Goal: Check status: Check status

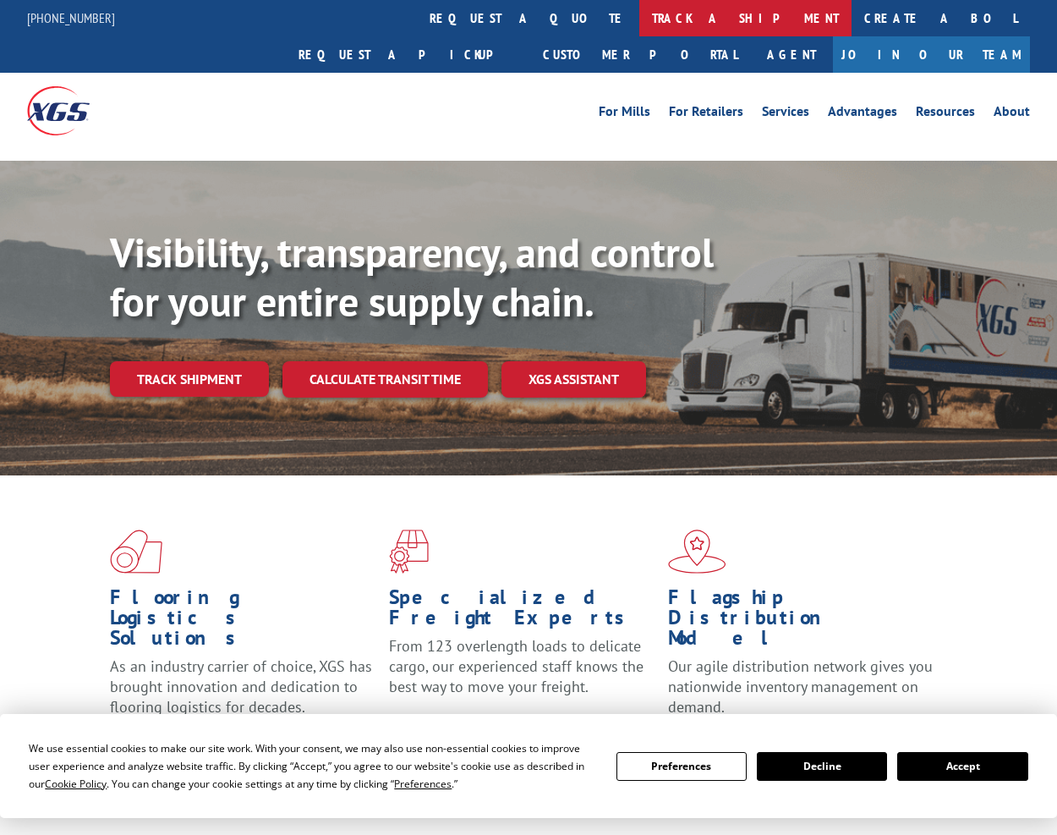
click at [639, 23] on link "track a shipment" at bounding box center [745, 18] width 212 height 36
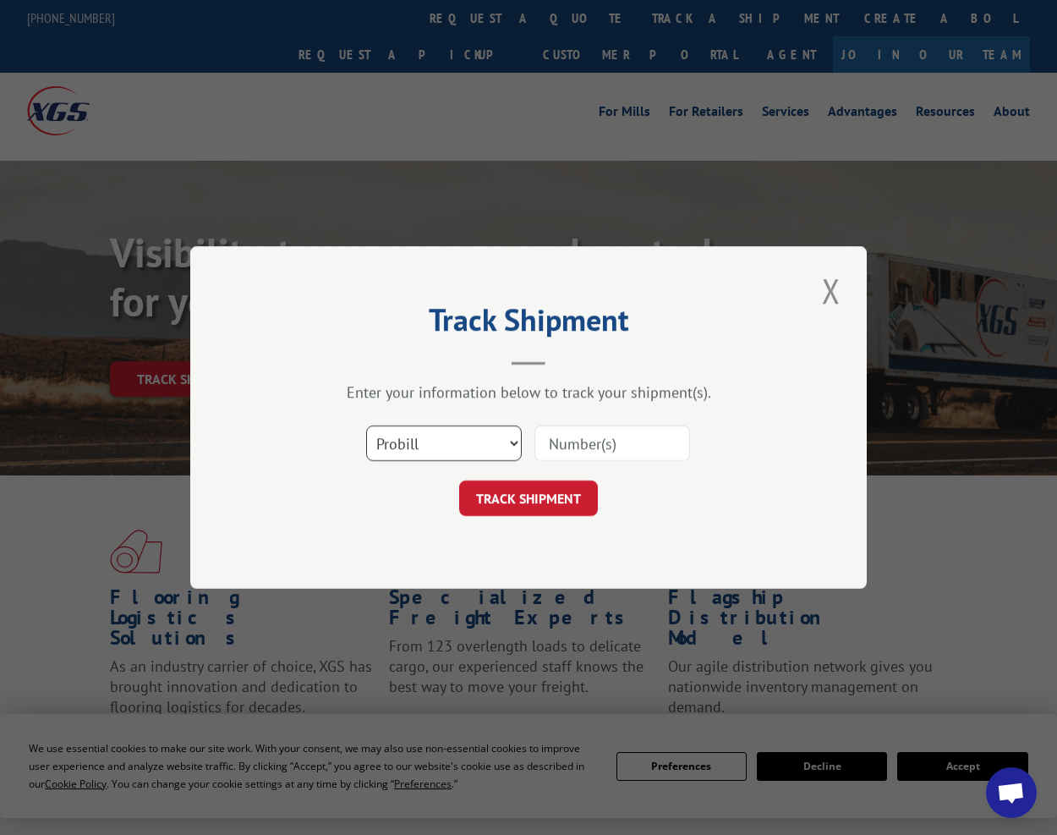
click at [472, 444] on select "Select category... Probill BOL PO" at bounding box center [444, 443] width 156 height 36
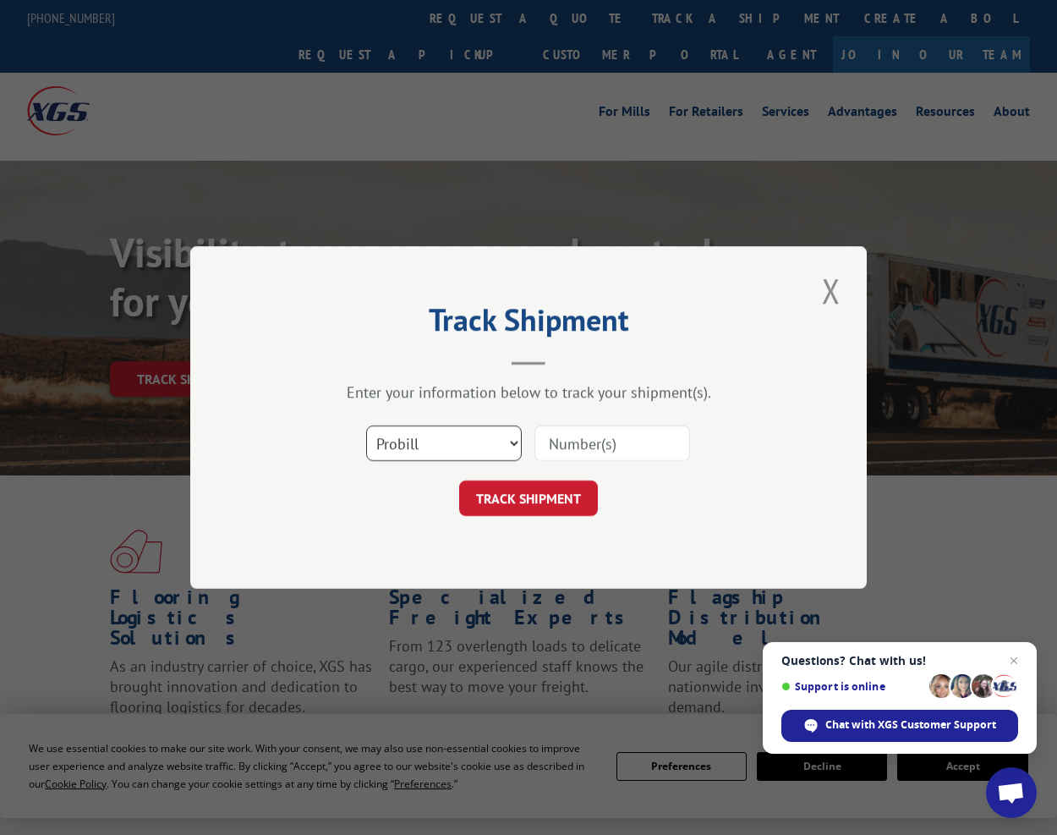
select select "bol"
click at [366, 425] on select "Select category... Probill BOL PO" at bounding box center [444, 443] width 156 height 36
click at [587, 436] on input at bounding box center [613, 443] width 156 height 36
paste input "5956646"
type input "5956646"
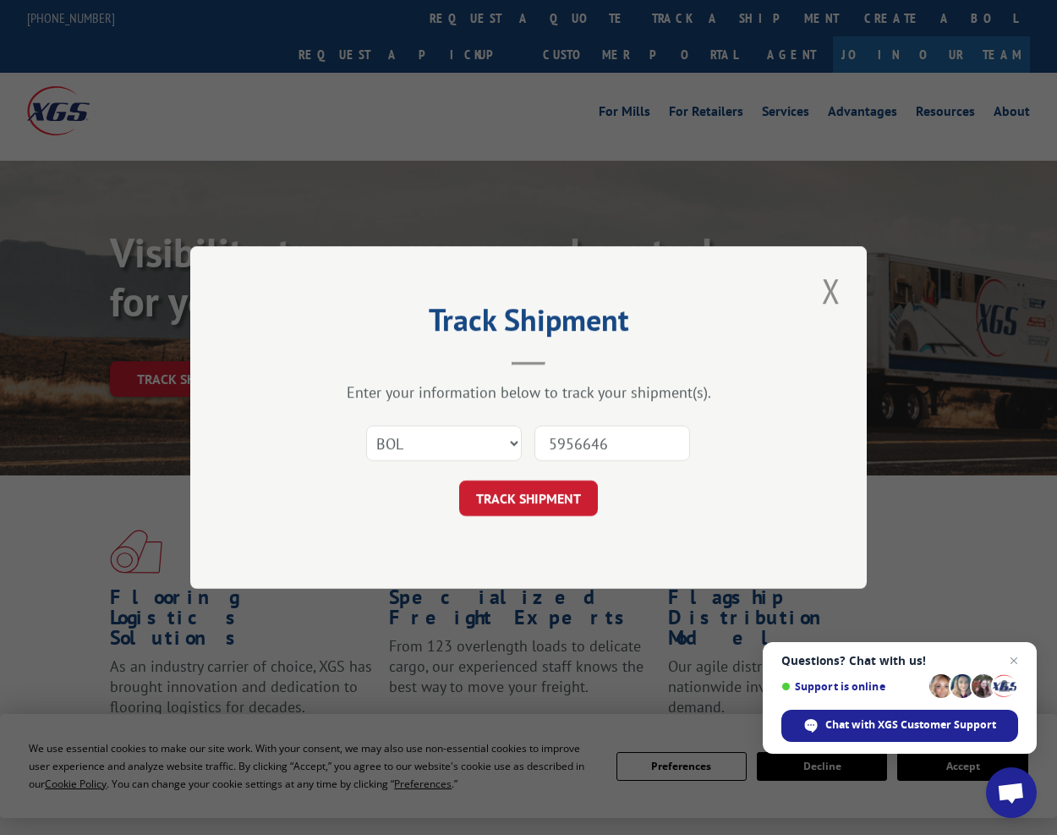
click at [542, 475] on form "Select category... Probill BOL PO 5956646 TRACK SHIPMENT" at bounding box center [529, 465] width 508 height 101
click at [542, 510] on button "TRACK SHIPMENT" at bounding box center [528, 498] width 139 height 36
